Goal: Task Accomplishment & Management: Manage account settings

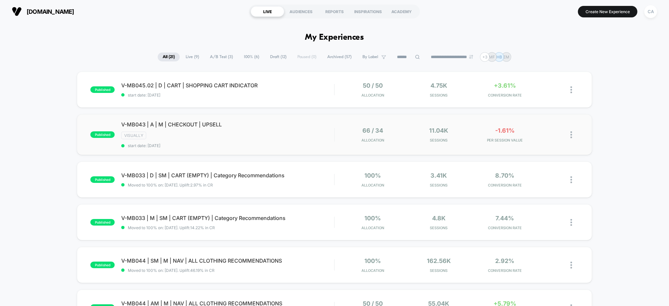
click at [590, 123] on div "published V-MB043 | A | M | CHECKOUT | UPSELL VISUALLY start date: 8/13/2025 66…" at bounding box center [334, 134] width 515 height 41
click at [654, 11] on div "CA" at bounding box center [651, 11] width 13 height 13
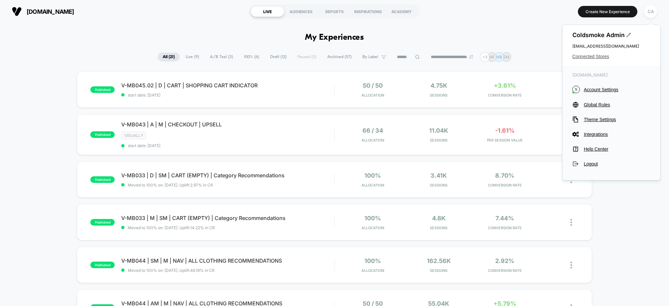
click at [588, 57] on span "Connected Stores" at bounding box center [612, 56] width 78 height 5
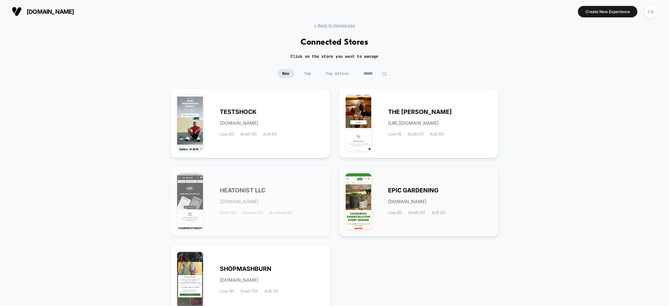
click at [388, 180] on div "EPIC GARDENING epic-gardening.myshopify.com Live (5) Draft (11) A/B (3)" at bounding box center [419, 202] width 147 height 57
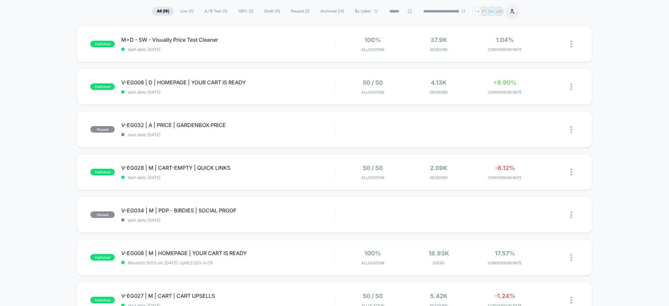
scroll to position [46, 0]
click at [570, 45] on div at bounding box center [566, 43] width 26 height 15
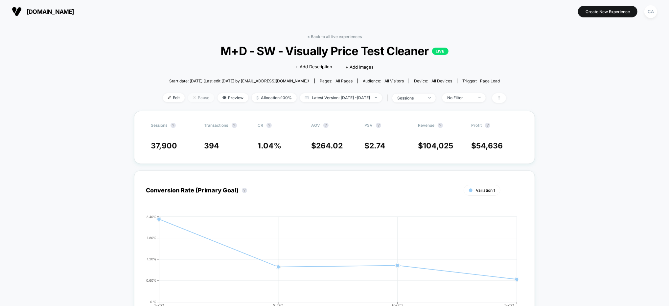
click at [188, 99] on span "Pause" at bounding box center [201, 97] width 26 height 9
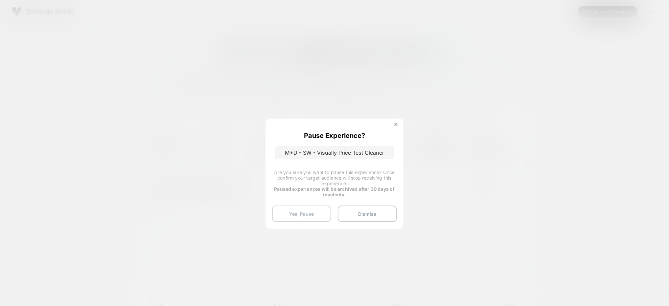
click at [308, 216] on button "Yes, Pause" at bounding box center [301, 214] width 59 height 16
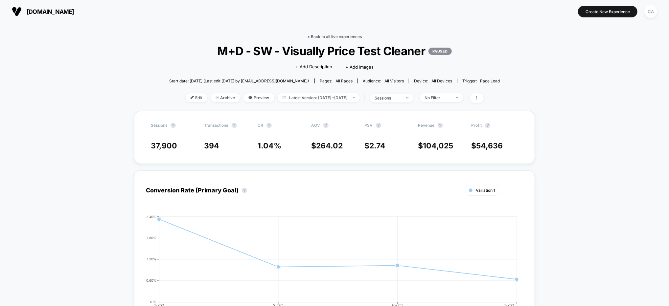
click at [351, 36] on link "< Back to all live experiences" at bounding box center [334, 36] width 55 height 5
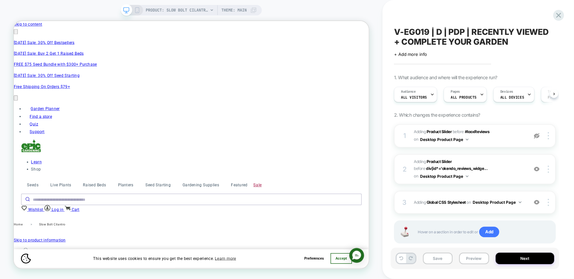
scroll to position [0, 803]
click at [556, 14] on icon at bounding box center [558, 15] width 9 height 9
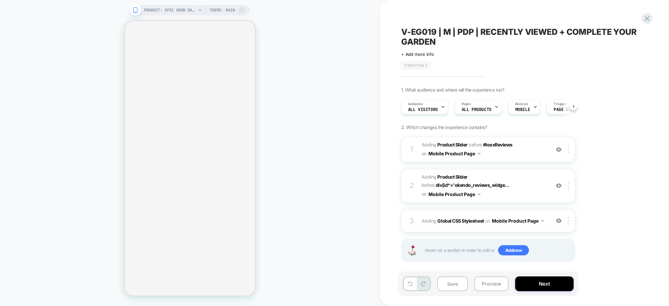
scroll to position [0, 0]
click at [646, 20] on icon at bounding box center [647, 18] width 5 height 5
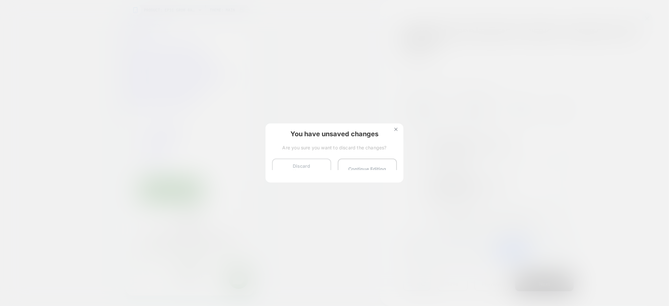
scroll to position [0, 0]
click at [300, 168] on button "Discard Changes" at bounding box center [301, 169] width 59 height 20
